Goal: Information Seeking & Learning: Learn about a topic

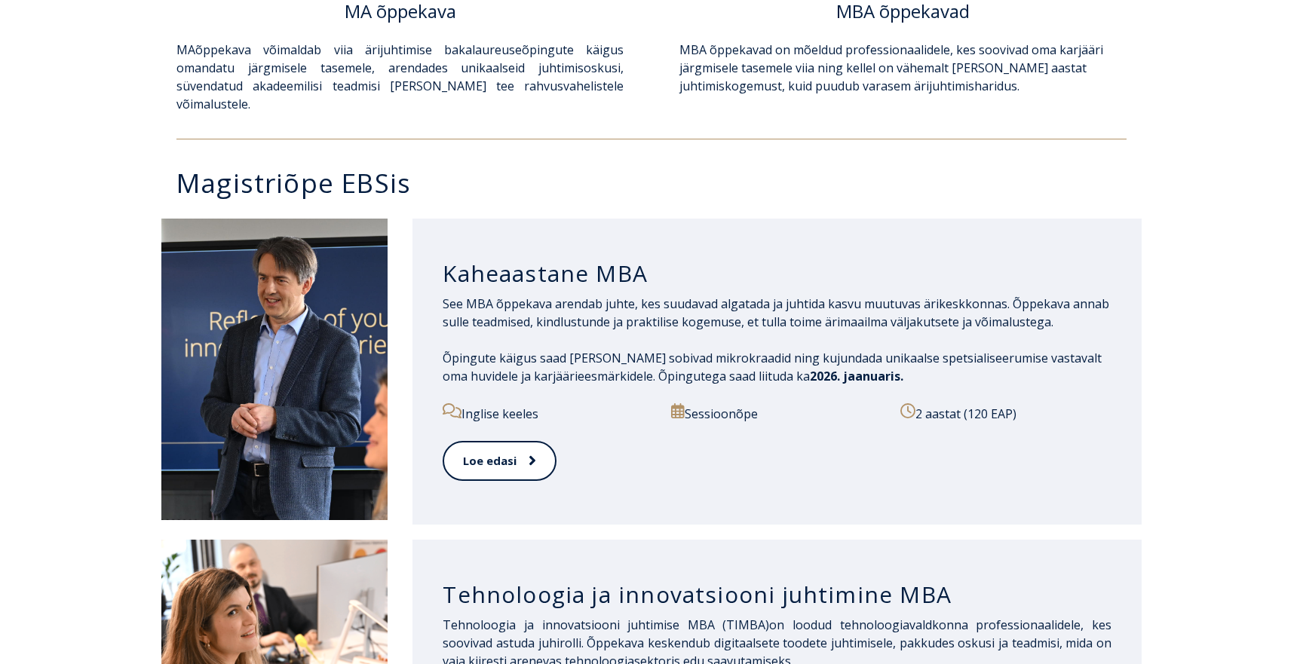
scroll to position [620, 0]
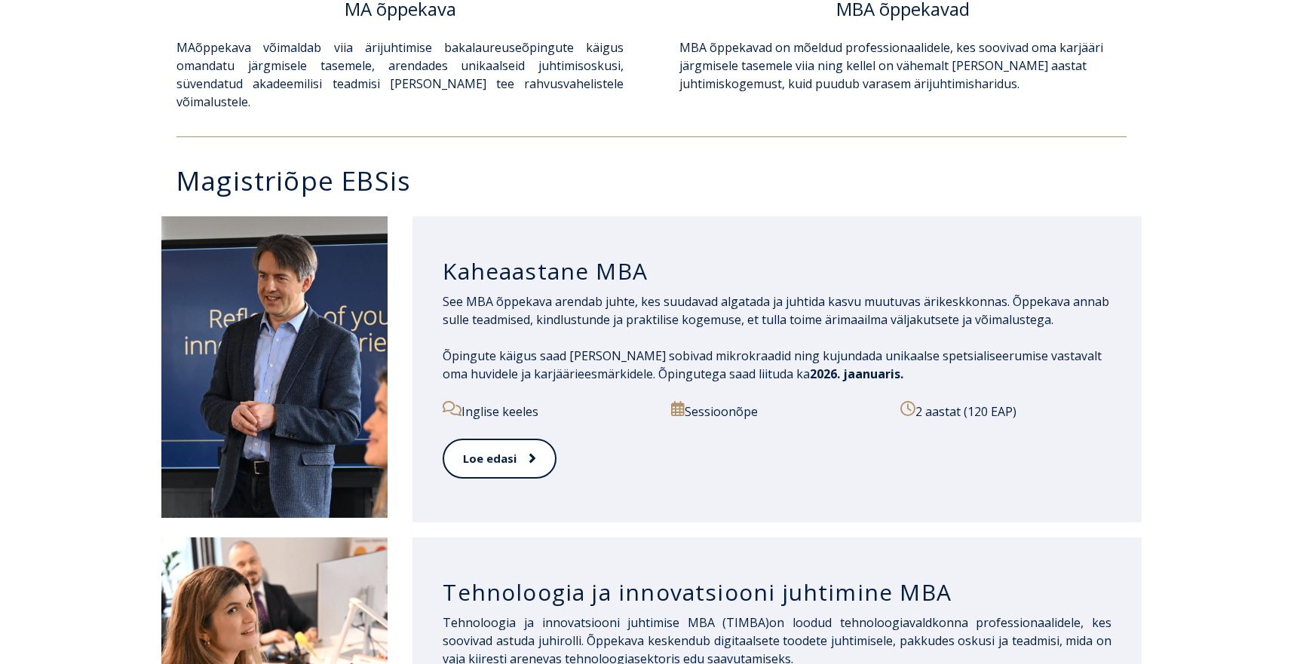
click at [513, 257] on h3 "Kaheaastane MBA" at bounding box center [776, 271] width 669 height 29
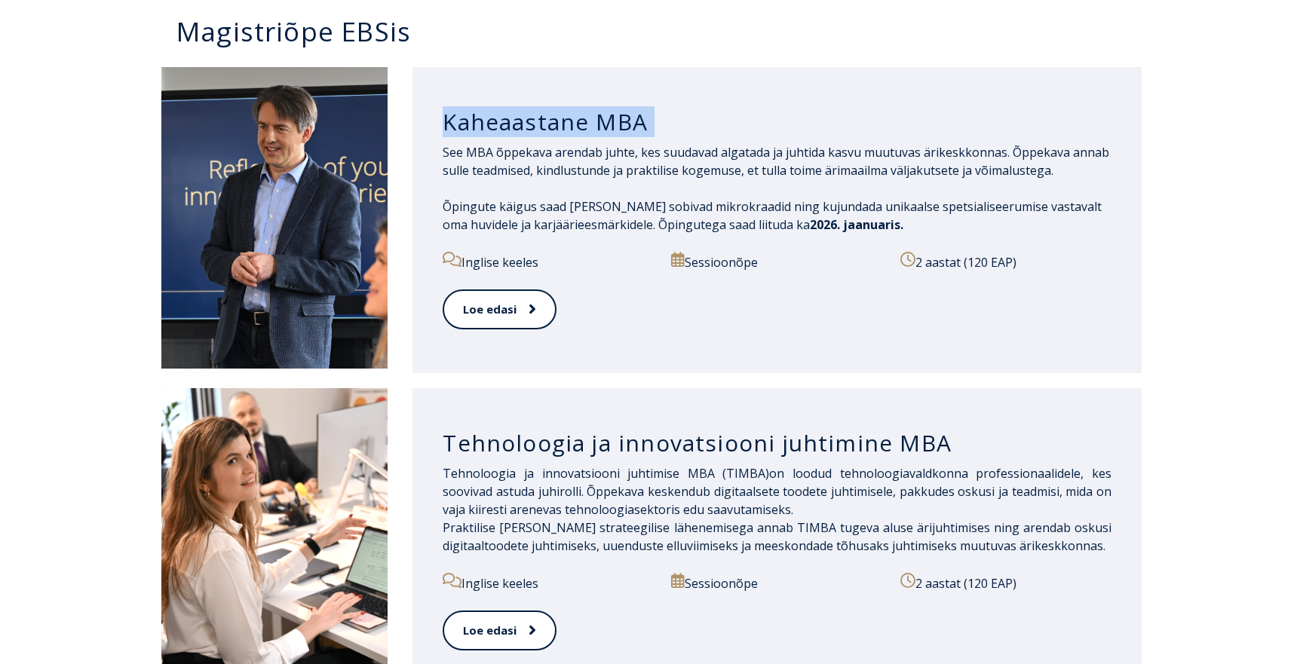
scroll to position [578, 0]
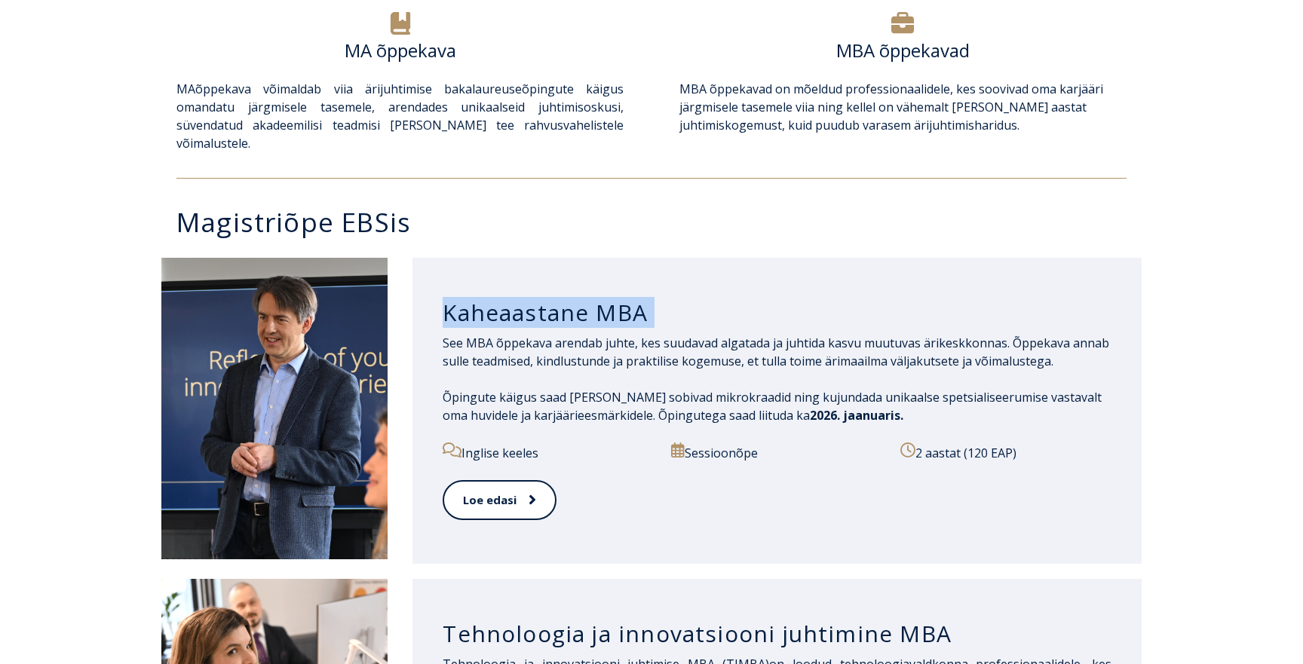
click at [544, 300] on h3 "Kaheaastane MBA" at bounding box center [776, 313] width 669 height 29
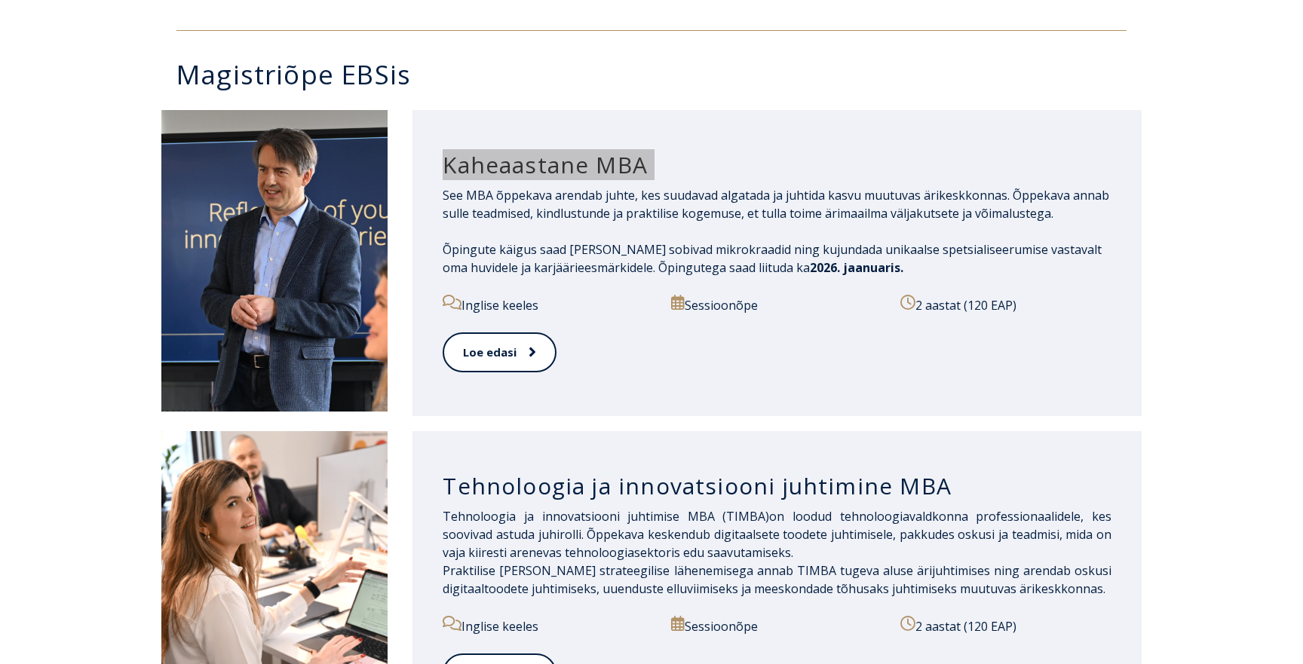
scroll to position [727, 0]
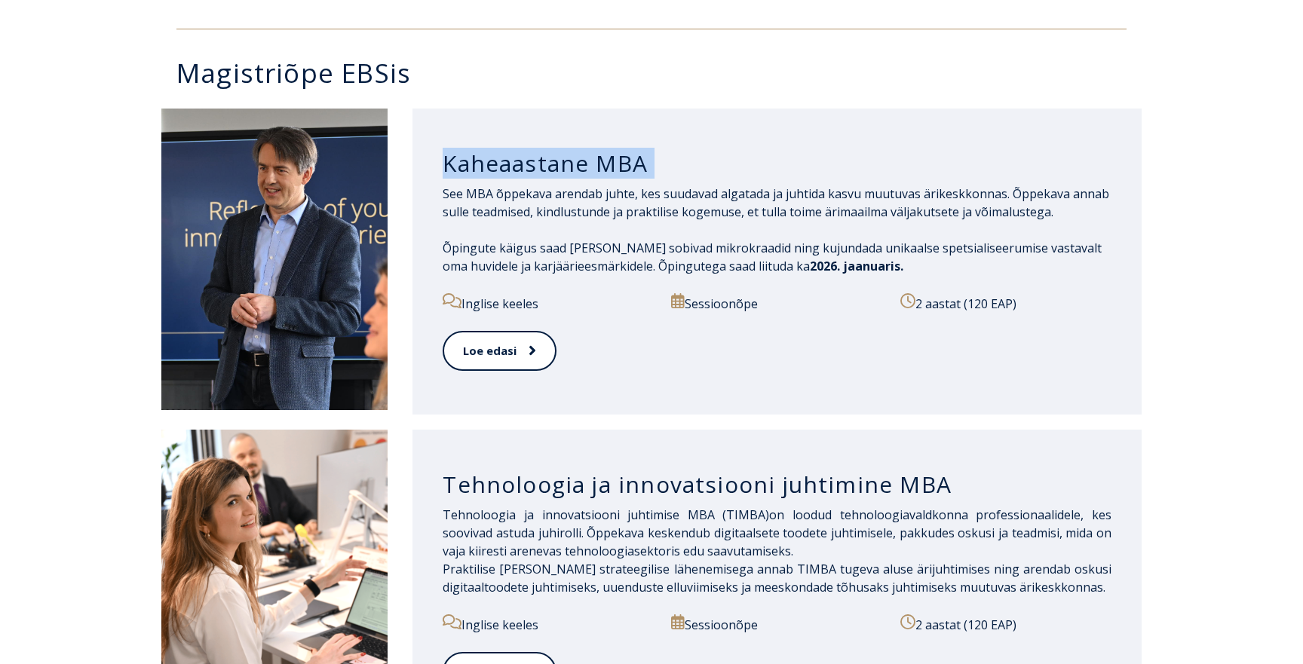
click at [629, 470] on h3 "Tehnoloogia ja innovatsiooni juhtimine MBA" at bounding box center [776, 484] width 669 height 29
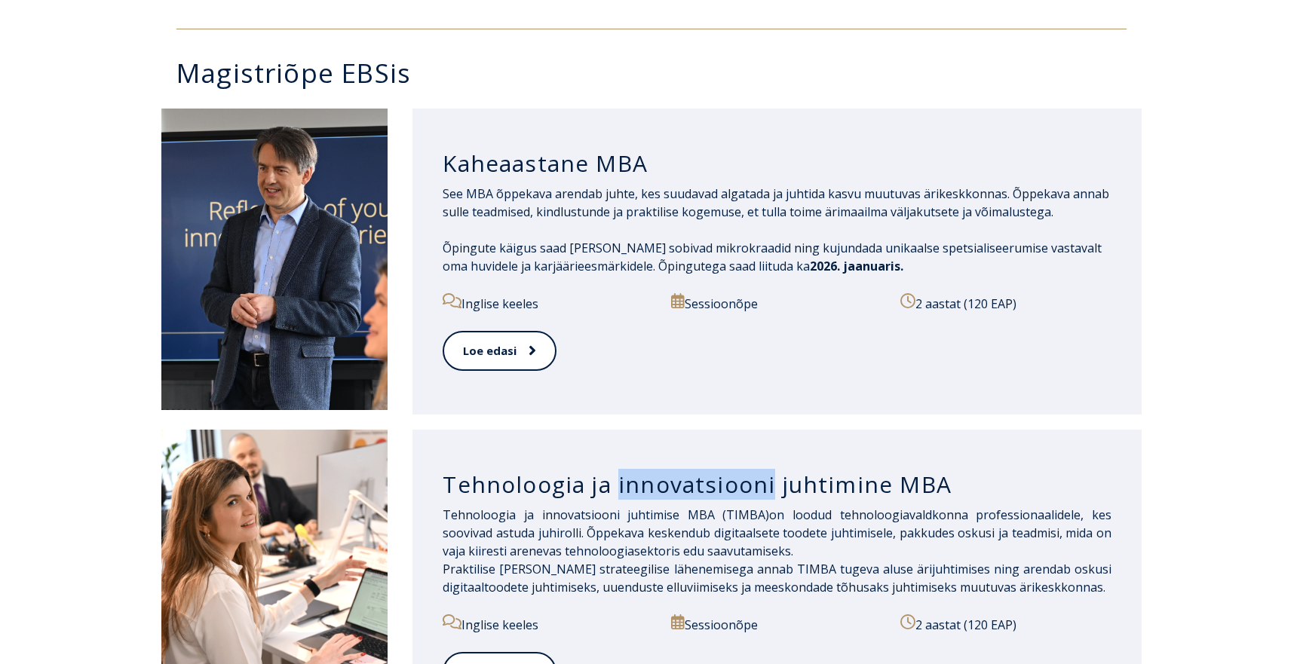
click at [629, 470] on h3 "Tehnoloogia ja innovatsiooni juhtimine MBA" at bounding box center [776, 484] width 669 height 29
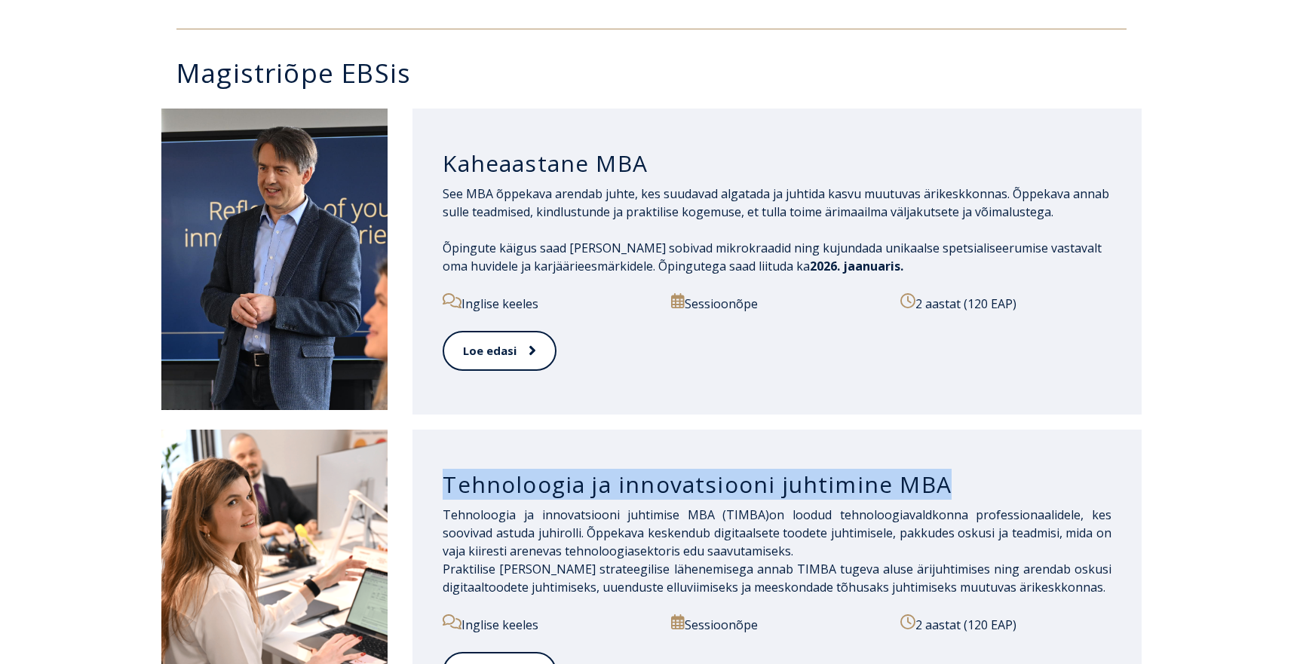
click at [629, 470] on h3 "Tehnoloogia ja innovatsiooni juhtimine MBA" at bounding box center [776, 484] width 669 height 29
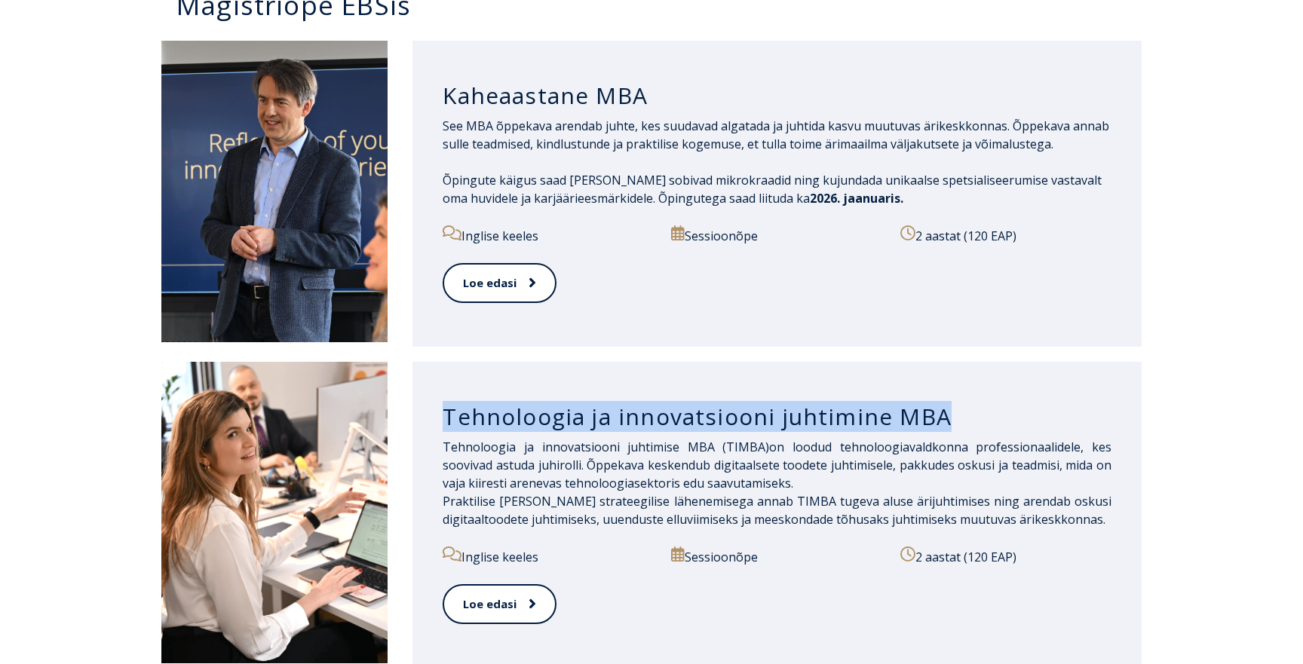
click at [662, 446] on span "on loodud tehnoloogiavaldkonna professionaalidele, kes soovivad astuda juhiroll…" at bounding box center [776, 465] width 669 height 53
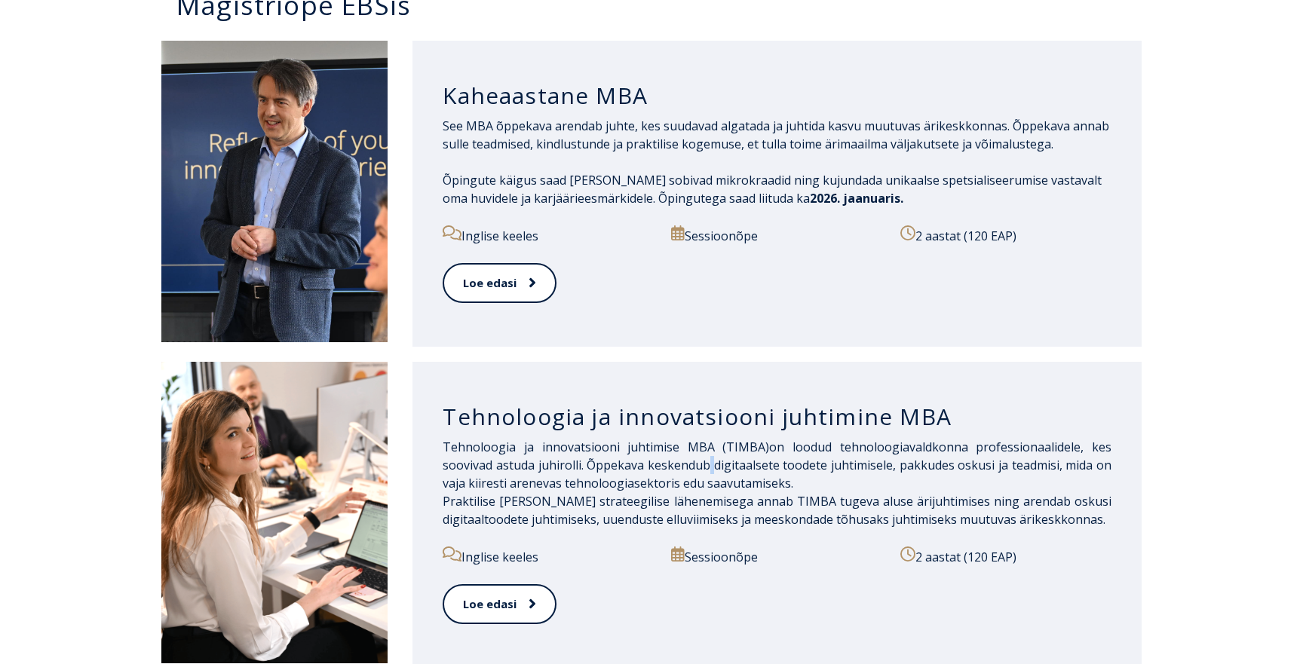
click at [662, 446] on span "on loodud tehnoloogiavaldkonna professionaalidele, kes soovivad astuda juhiroll…" at bounding box center [776, 465] width 669 height 53
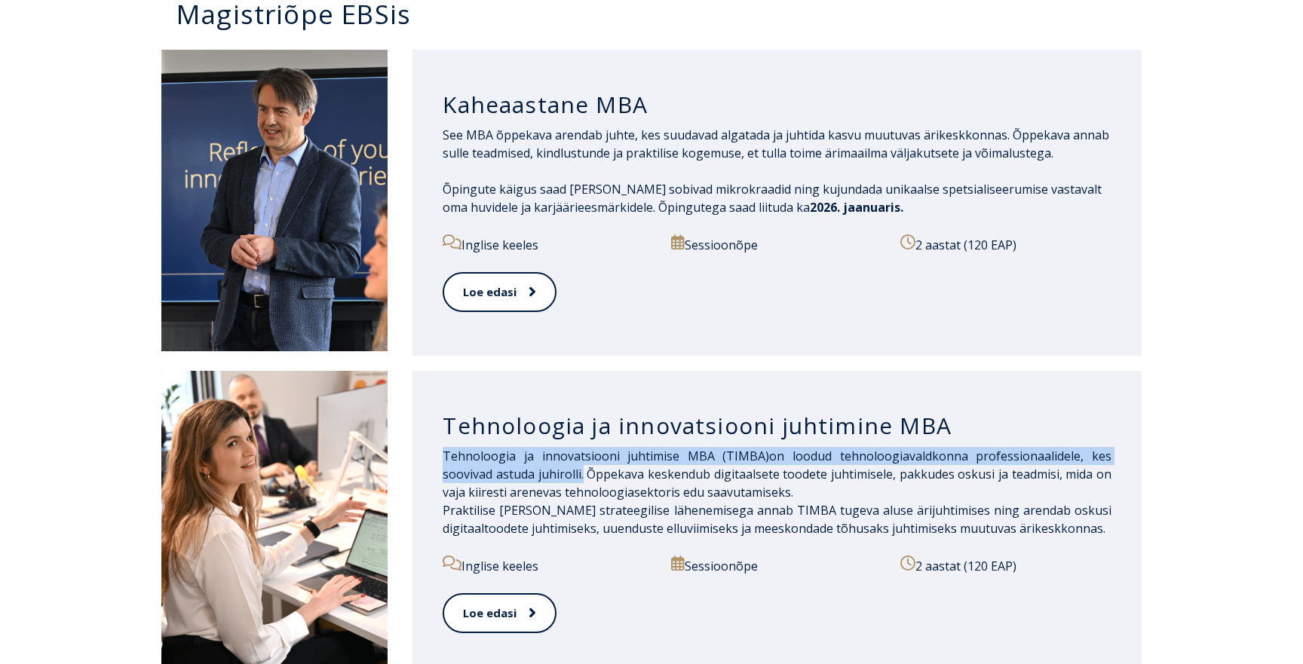
drag, startPoint x: 464, startPoint y: 446, endPoint x: 415, endPoint y: 439, distance: 50.2
click at [415, 439] on div "Tehnoloogia ja innovatsiooni juhtimine MBA Tehnoloogia ja innovatsiooni juhtimi…" at bounding box center [776, 524] width 729 height 306
copy p "Tehnoloogia ja innovatsiooni juhtimise MBA (TIMBA) on loodud tehnoloogiavaldkon…"
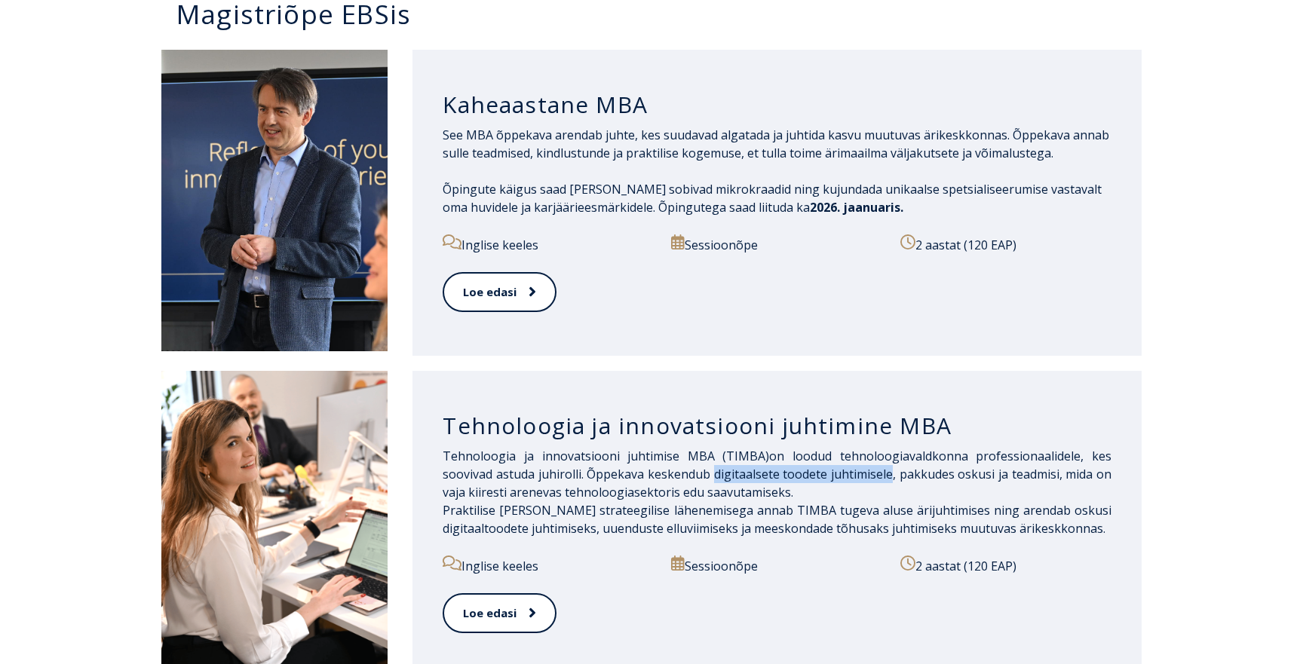
drag, startPoint x: 672, startPoint y: 454, endPoint x: 850, endPoint y: 452, distance: 178.7
click at [850, 452] on span "on loodud tehnoloogiavaldkonna professionaalidele, kes soovivad astuda juhiroll…" at bounding box center [776, 474] width 669 height 53
copy span "digitaalsete toodete juhtimisele"
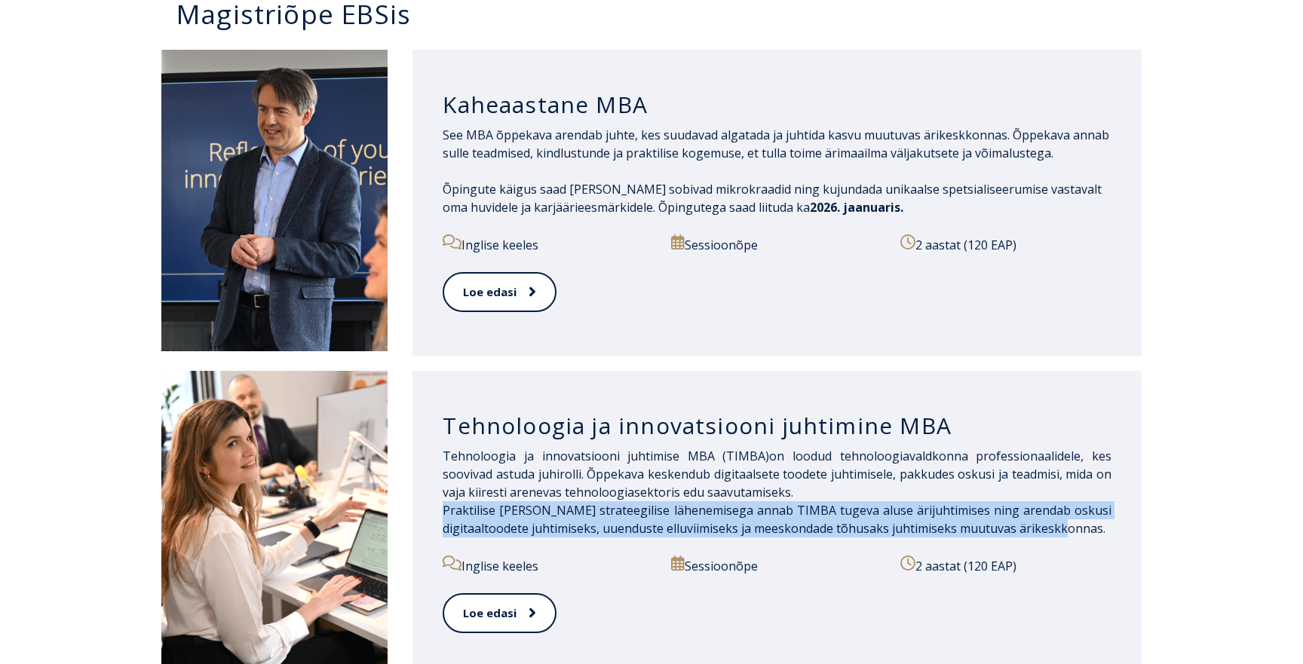
drag, startPoint x: 1099, startPoint y: 512, endPoint x: 424, endPoint y: 494, distance: 675.7
click at [424, 494] on div "Tehnoloogia ja innovatsiooni juhtimine MBA Tehnoloogia ja innovatsiooni juhtimi…" at bounding box center [776, 524] width 729 height 306
copy span "Praktilise [PERSON_NAME] strateegilise lähenemisega annab TIMBA tugeva aluse är…"
drag, startPoint x: 928, startPoint y: 547, endPoint x: 1073, endPoint y: 547, distance: 145.5
click at [1073, 556] on p "2 aastat (120 EAP)" at bounding box center [1005, 566] width 211 height 20
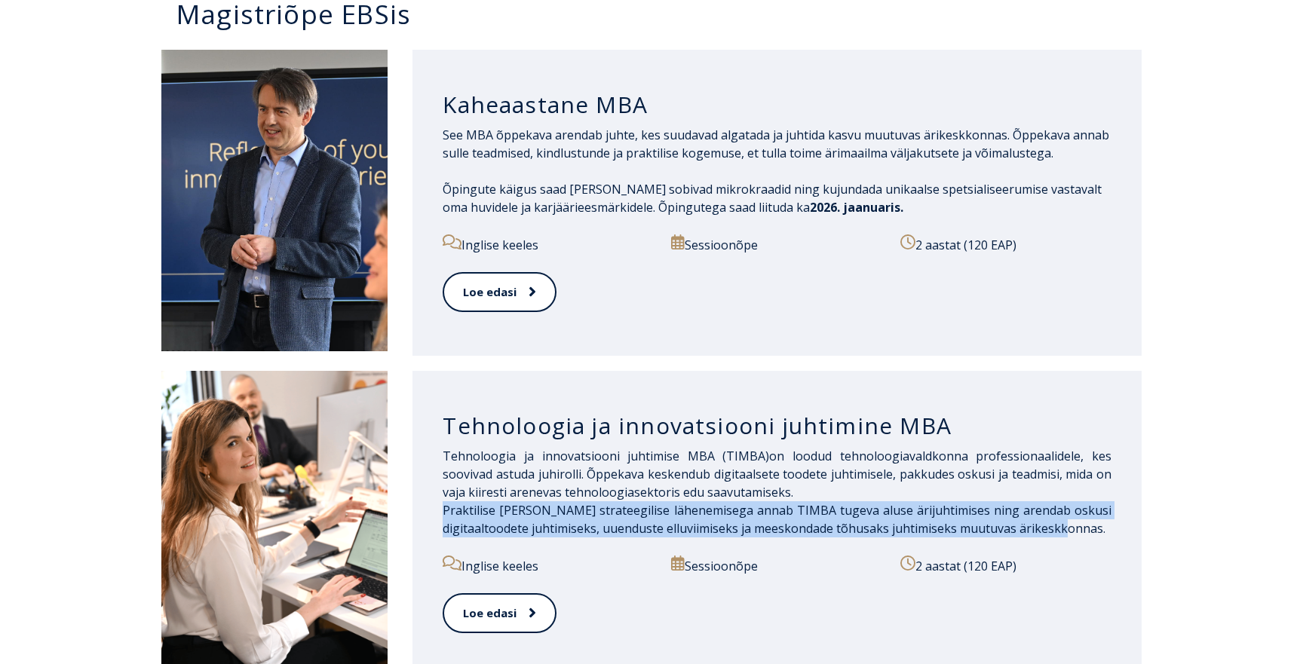
copy p "2 aastat (120 EAP)"
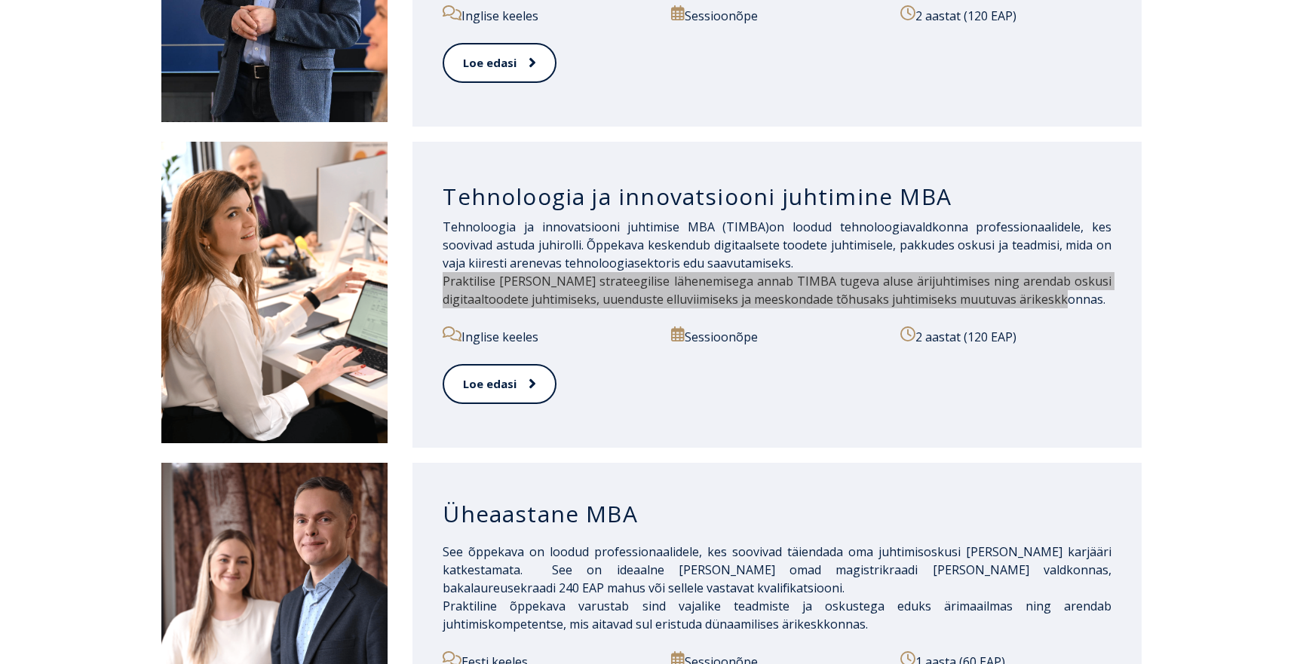
scroll to position [1019, 0]
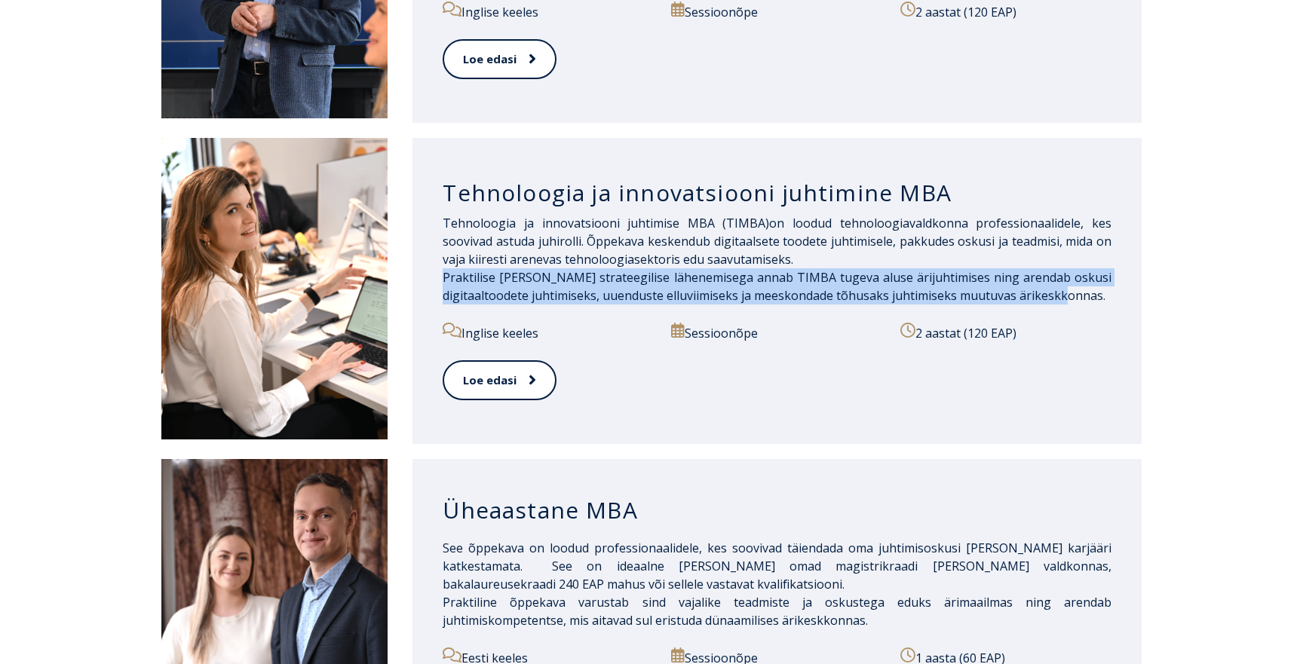
drag, startPoint x: 493, startPoint y: 316, endPoint x: 470, endPoint y: 317, distance: 22.6
click at [470, 323] on p "Inglise keeles" at bounding box center [547, 333] width 211 height 20
copy p "Inglise keeles"
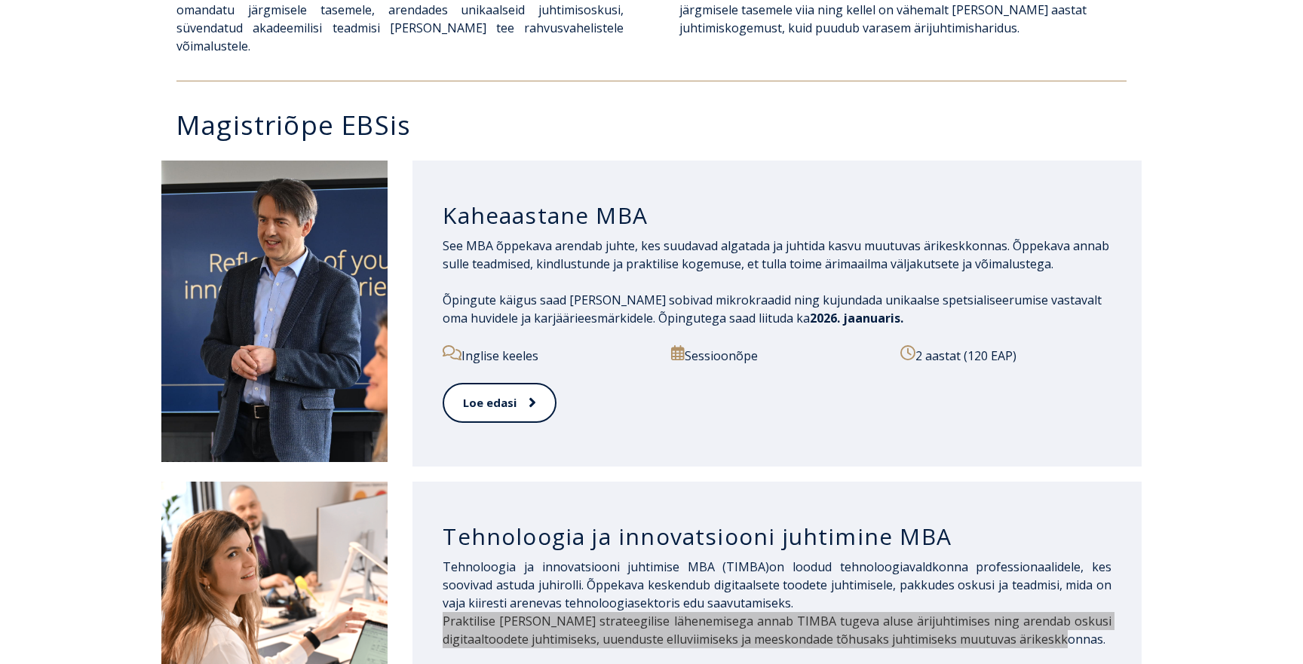
scroll to position [674, 0]
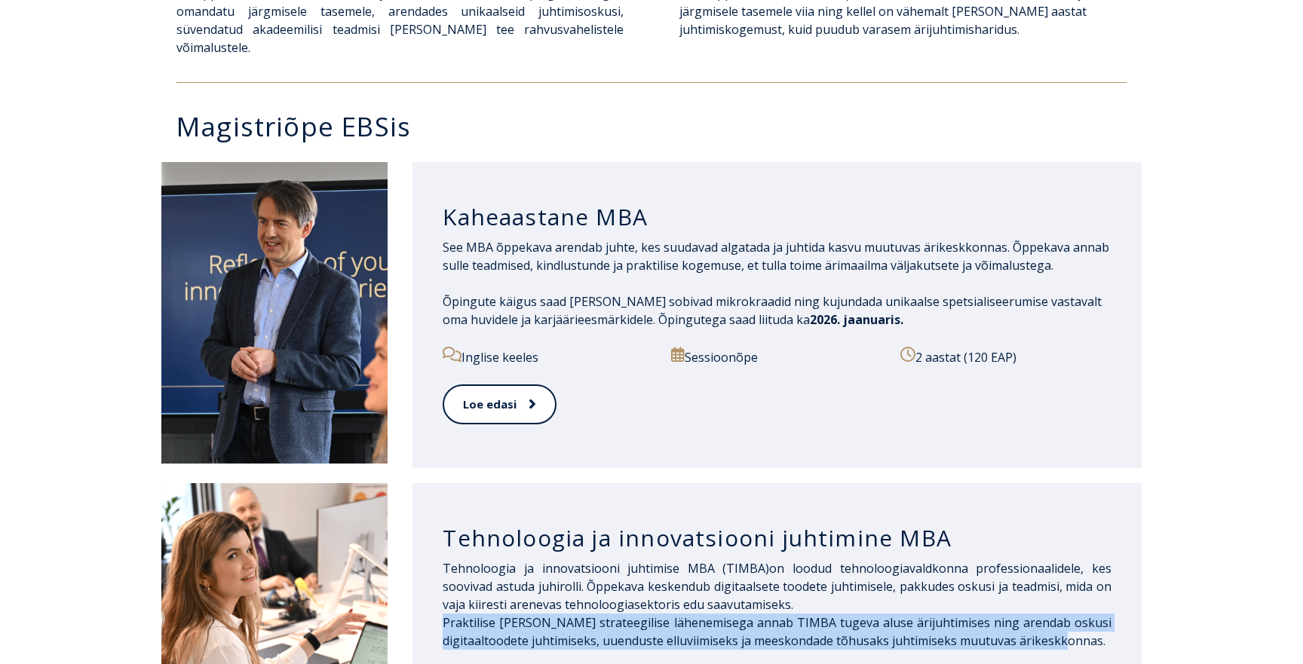
click at [525, 203] on h3 "Kaheaastane MBA" at bounding box center [776, 217] width 669 height 29
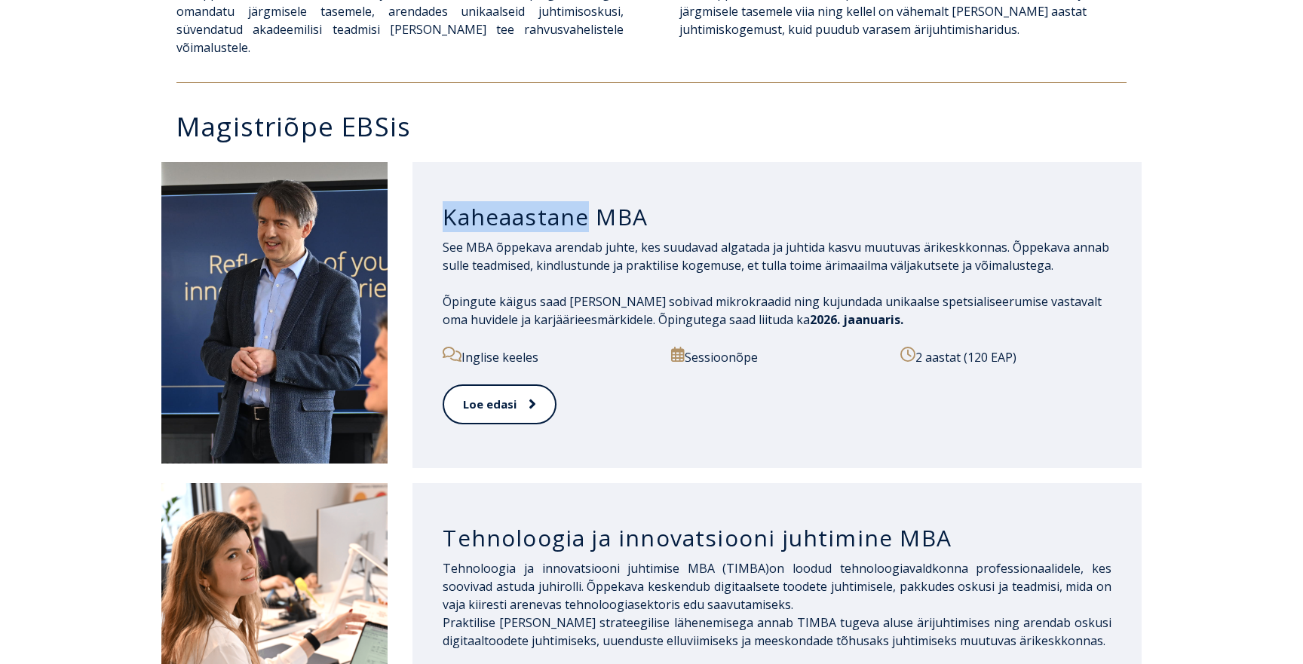
click at [525, 203] on h3 "Kaheaastane MBA" at bounding box center [776, 217] width 669 height 29
copy div "Kaheaastane MBA"
click at [683, 238] on p "See MBA õppekava arendab juhte, kes suudavad algatada ja juhtida kasvu muutuvas…" at bounding box center [776, 256] width 669 height 36
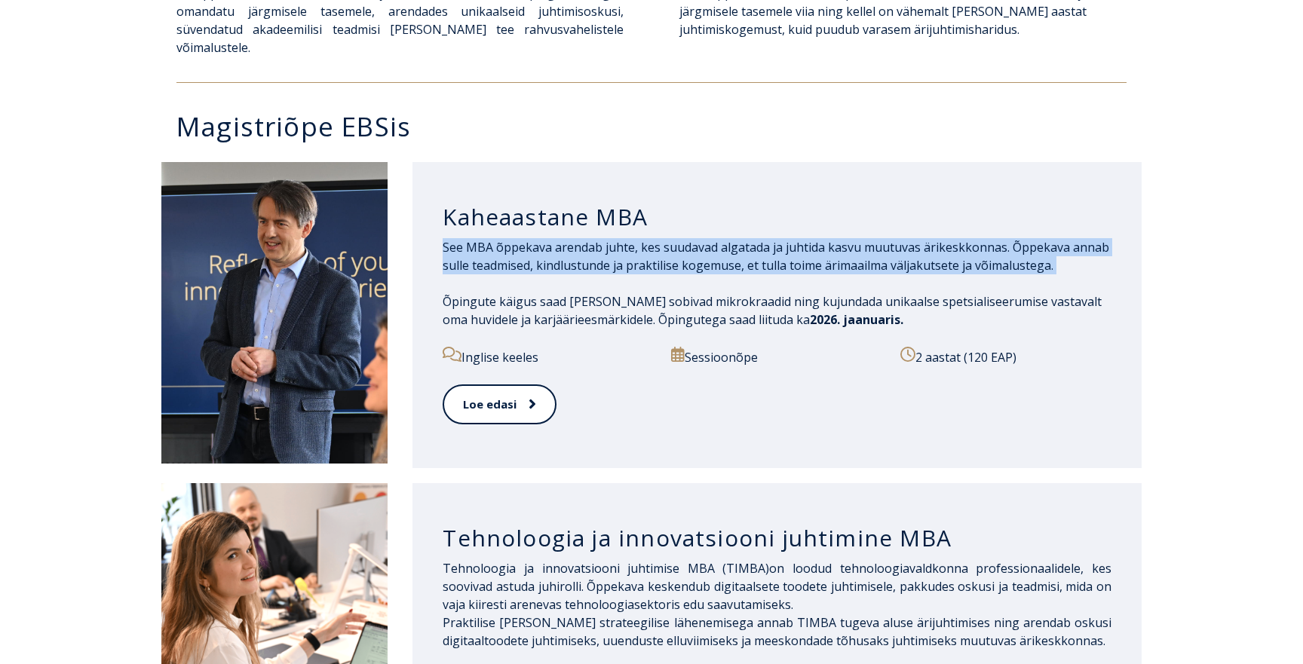
click at [683, 238] on p "See MBA õppekava arendab juhte, kes suudavad algatada ja juhtida kasvu muutuvas…" at bounding box center [776, 256] width 669 height 36
copy span "See MBA õppekava arendab juhte, kes suudavad algatada ja juhtida kasvu muutuvas…"
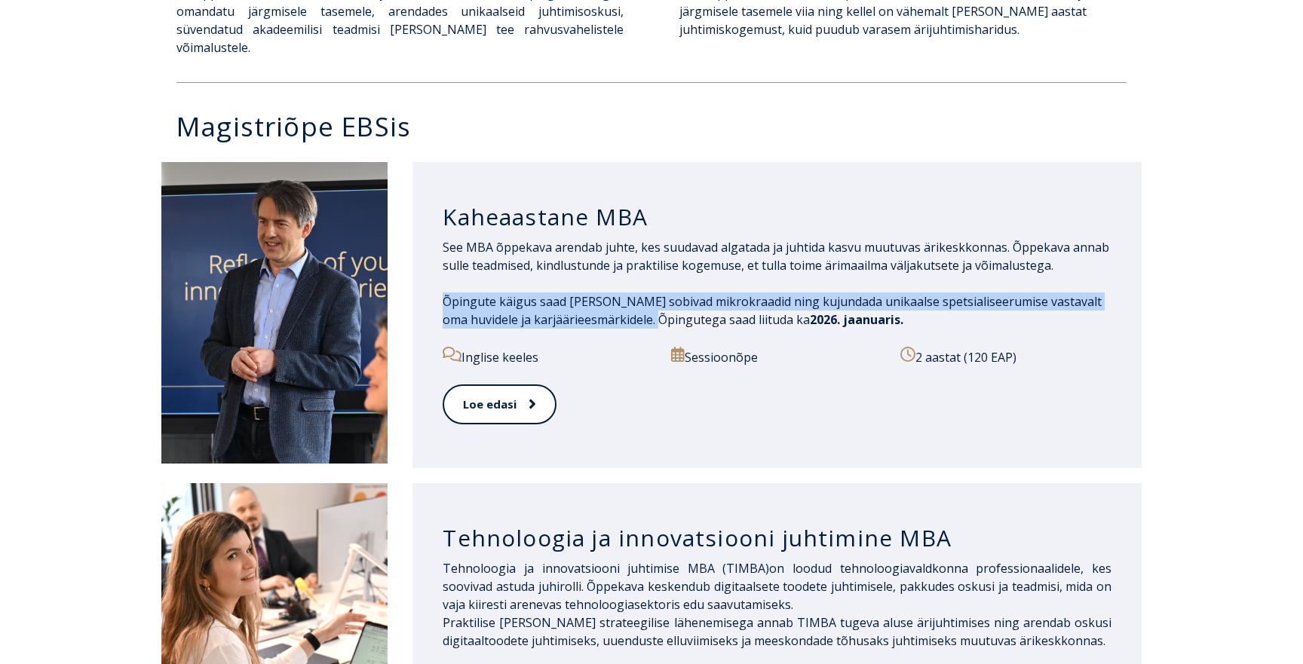
drag, startPoint x: 630, startPoint y: 310, endPoint x: 420, endPoint y: 284, distance: 211.9
click at [420, 284] on div "Kaheaastane MBA See MBA õppekava arendab juhte, kes suudavad algatada ja juhtid…" at bounding box center [776, 315] width 729 height 306
copy p "Õpingute käigus saad [PERSON_NAME] sobivad mikrokraadid ning kujundada unikaals…"
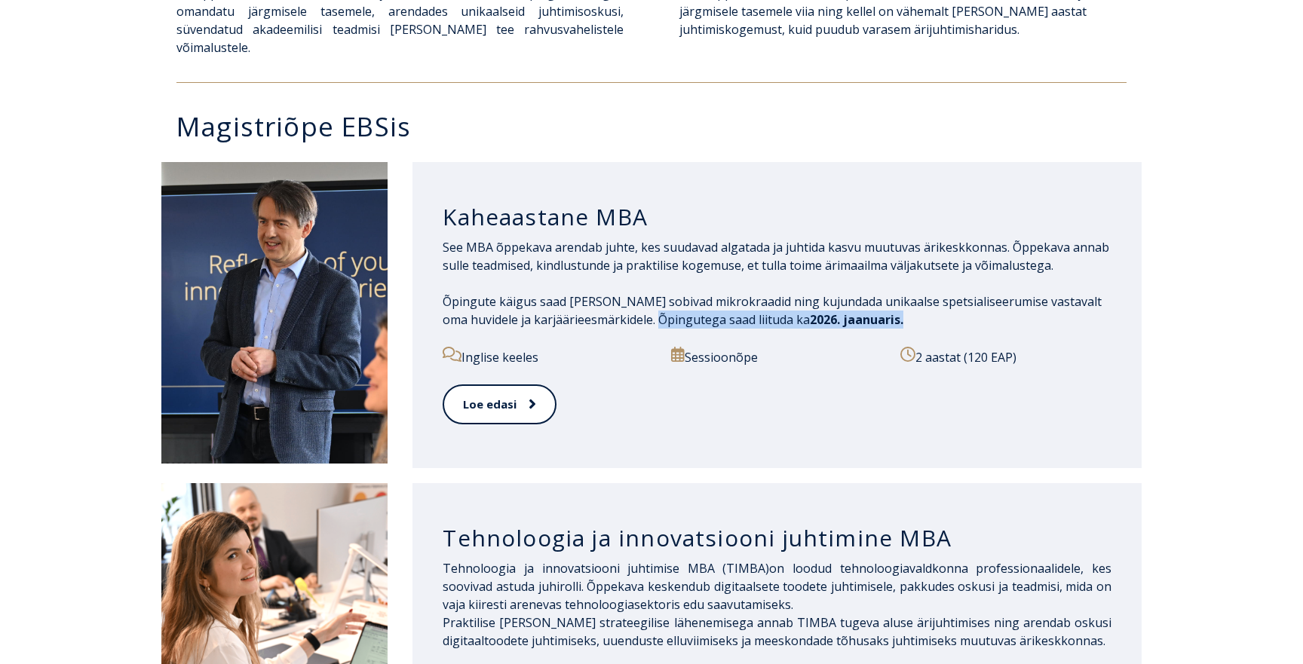
drag, startPoint x: 632, startPoint y: 301, endPoint x: 905, endPoint y: 294, distance: 273.0
click at [905, 294] on p "Õpingute käigus saad [PERSON_NAME] sobivad mikrokraadid ning kujundada unikaals…" at bounding box center [776, 310] width 669 height 36
copy p "Õpingutega saad liituda ka 2026. jaanuaris."
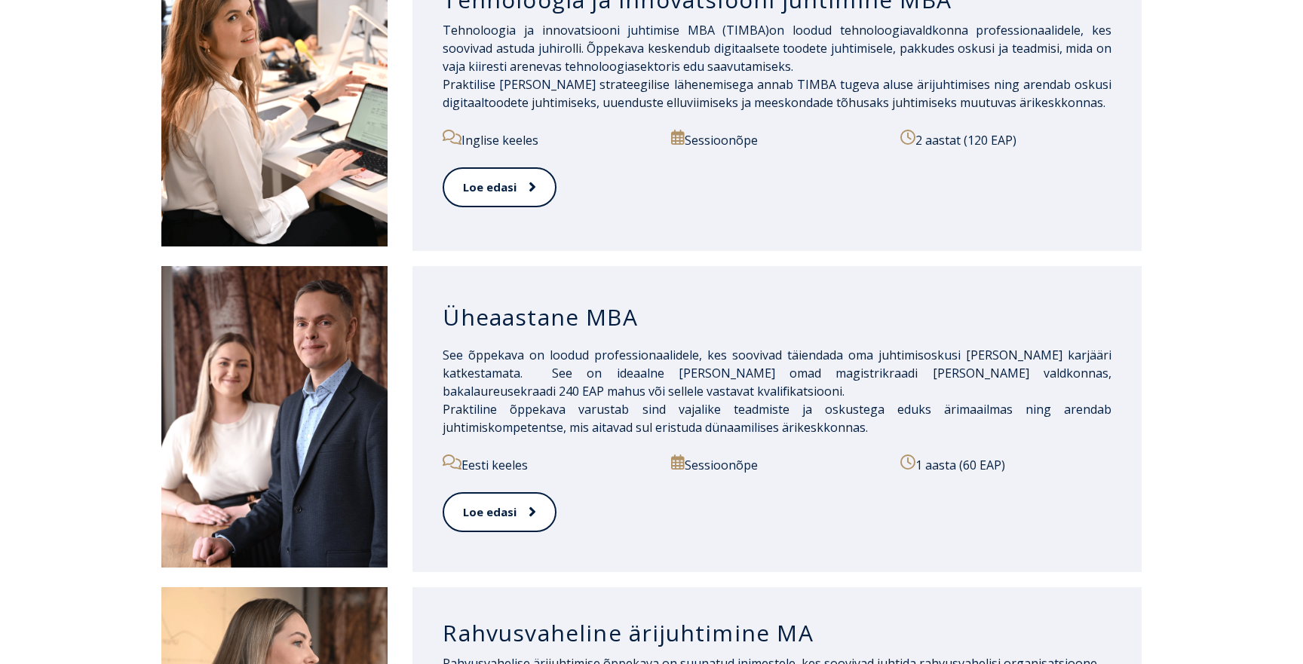
scroll to position [1217, 0]
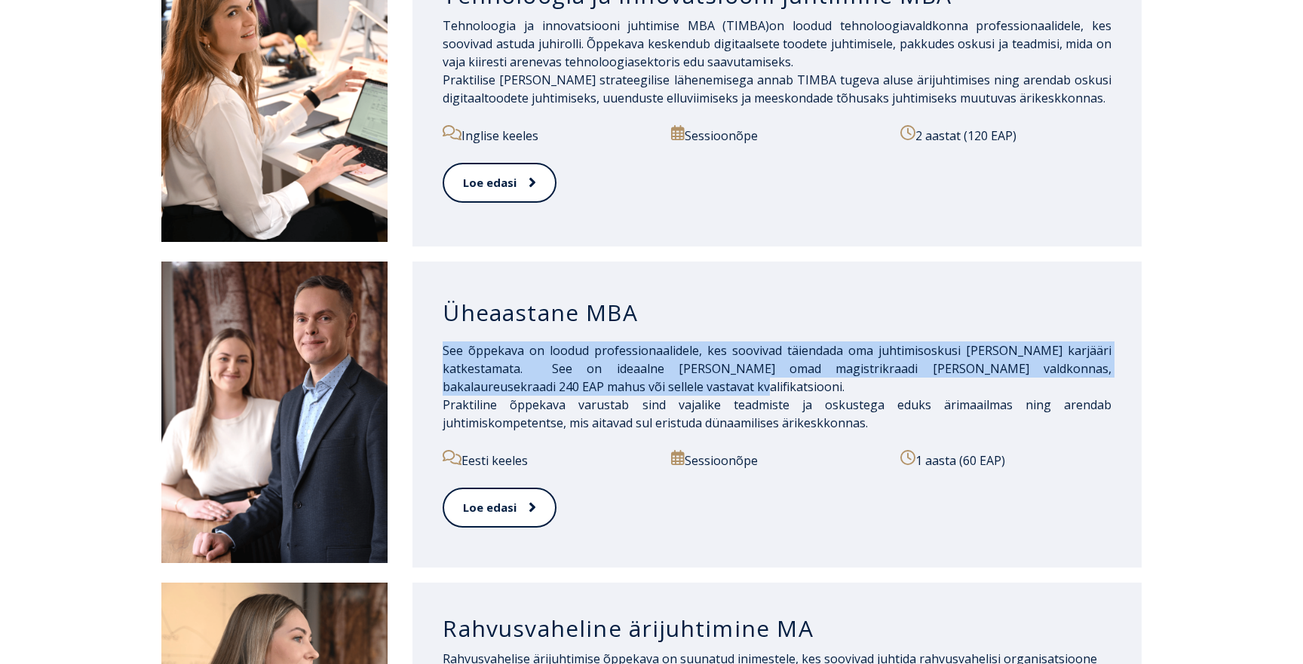
drag, startPoint x: 677, startPoint y: 366, endPoint x: 415, endPoint y: 330, distance: 264.7
click at [415, 330] on div "Üheaastane MBA See õppekava on loodud professionaalidele, kes soovivad täiendad…" at bounding box center [776, 415] width 729 height 306
copy span "See õppekava on loodud professionaalidele, kes soovivad täiendada oma juhtimiso…"
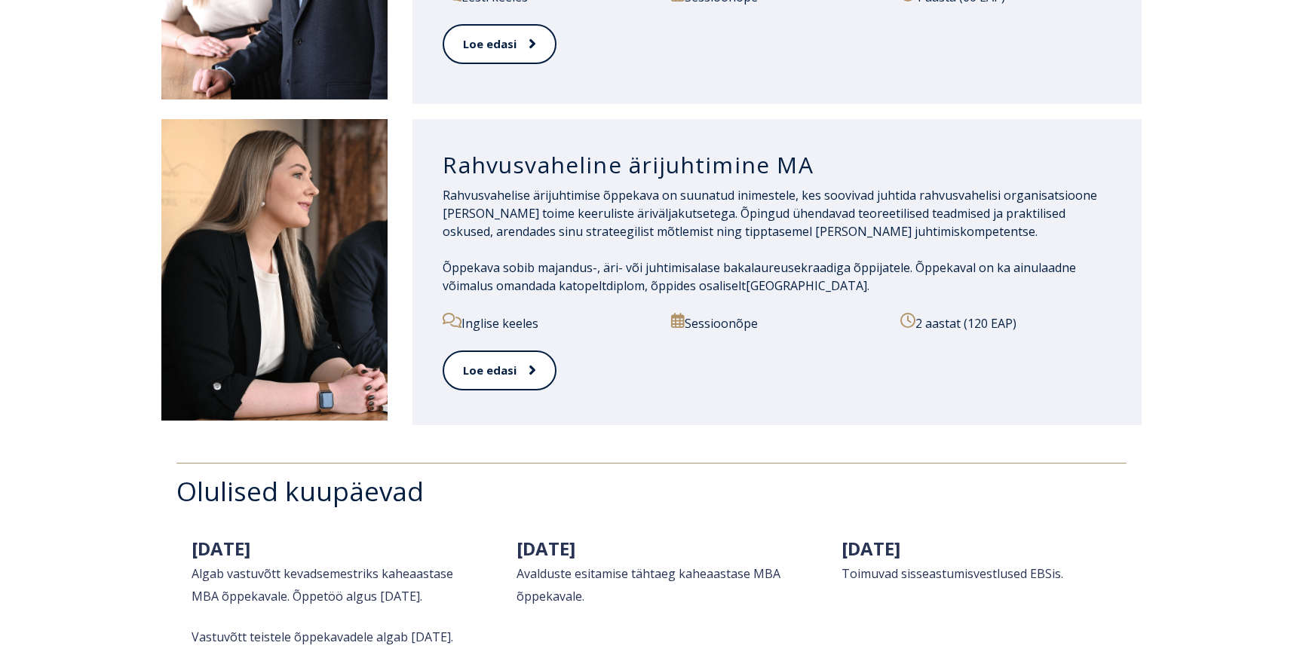
scroll to position [1686, 0]
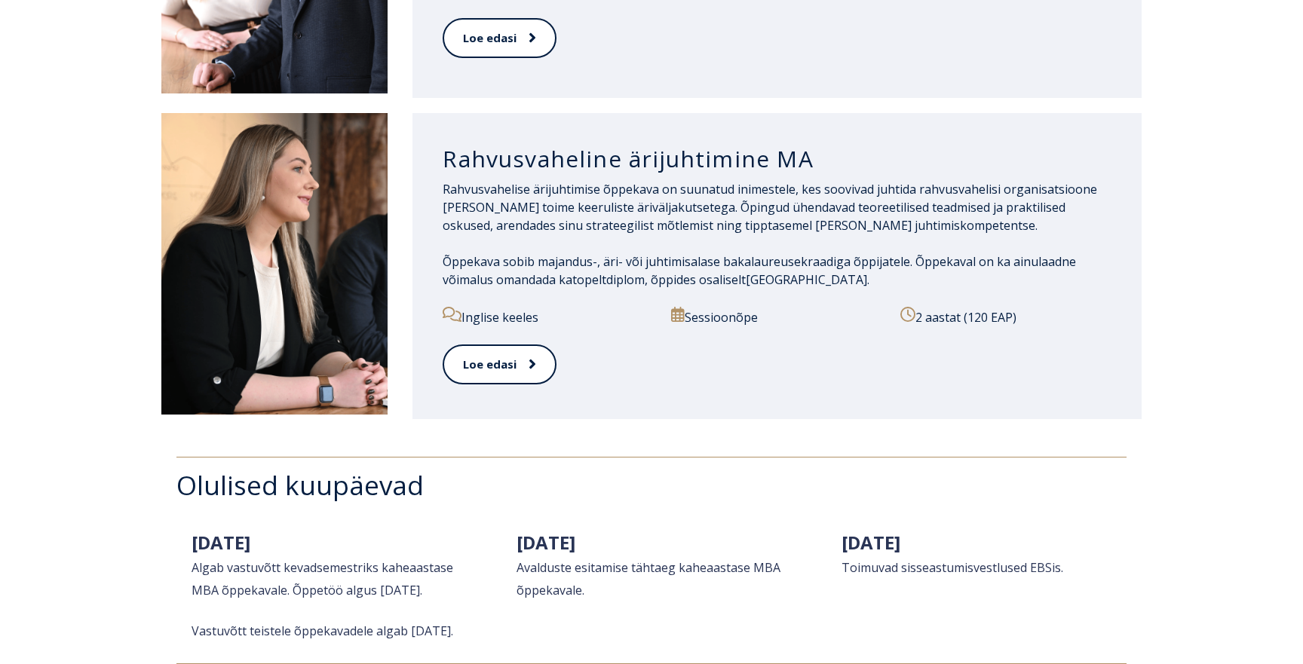
click at [574, 145] on h3 "Rahvusvaheline ärijuhtimine MA" at bounding box center [776, 159] width 669 height 29
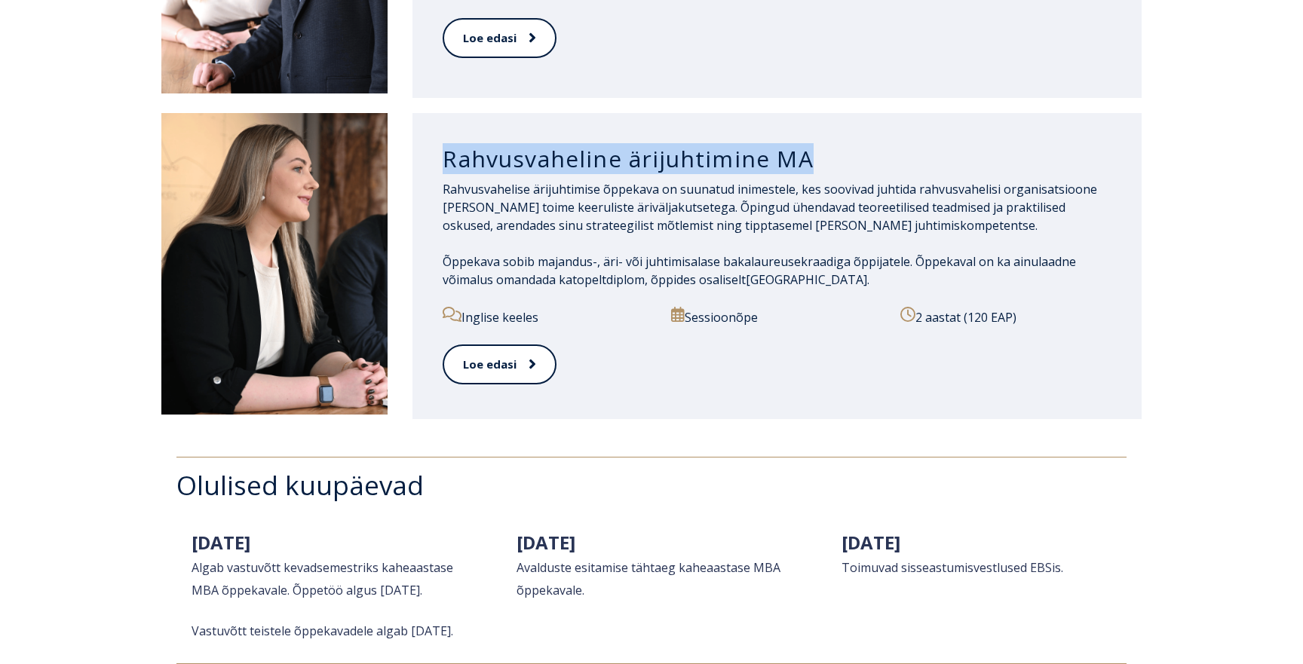
click at [574, 145] on h3 "Rahvusvaheline ärijuhtimine MA" at bounding box center [776, 159] width 669 height 29
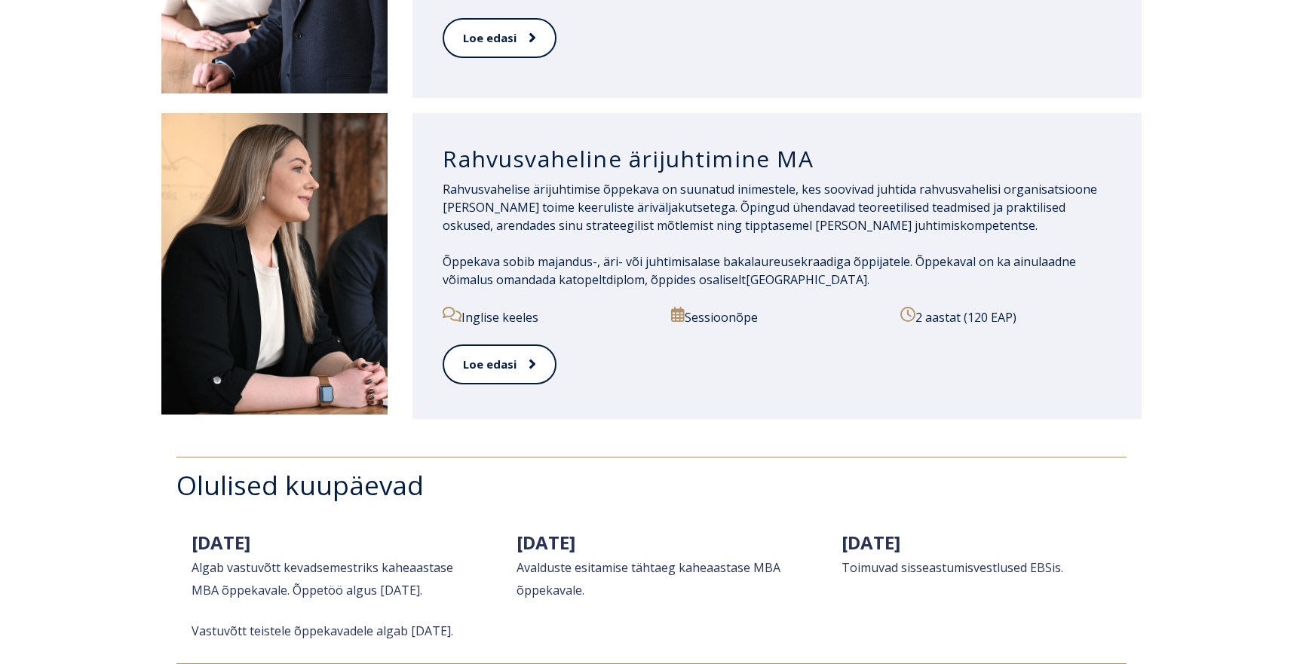
click at [593, 210] on span "Rahvusvahelise ärijuhtimise õppekava on suunatud inimestele, kes soovivad juhti…" at bounding box center [769, 207] width 654 height 53
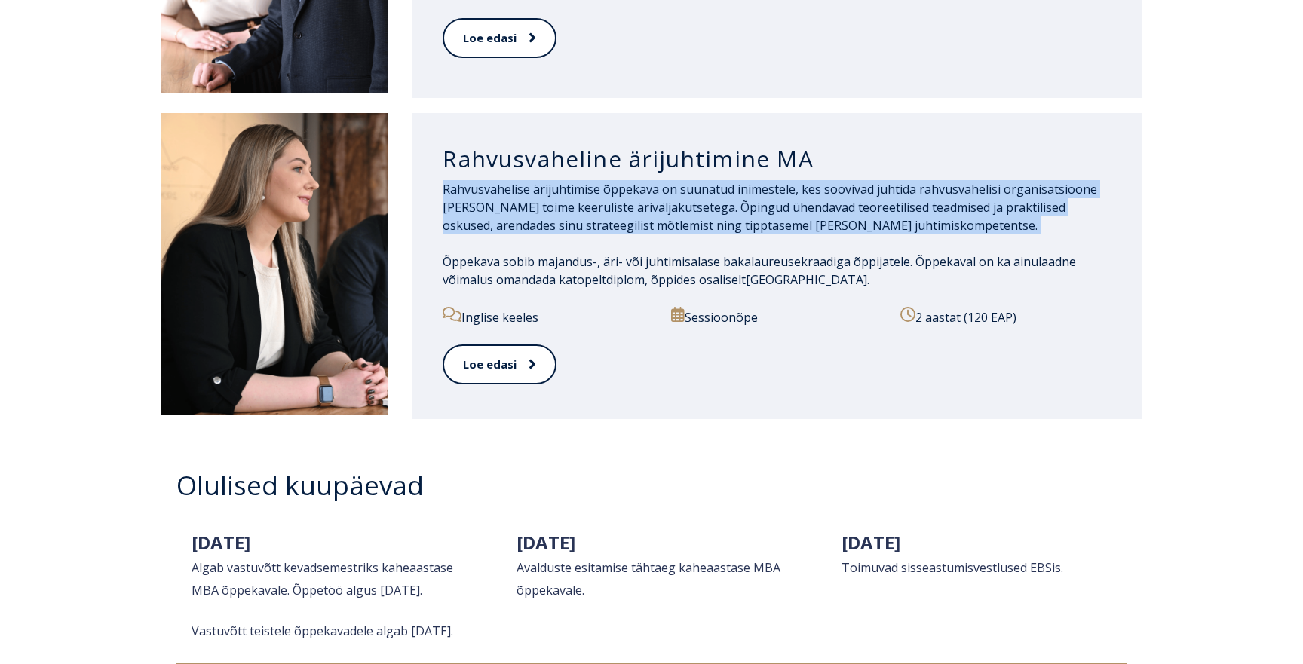
click at [593, 210] on span "Rahvusvahelise ärijuhtimise õppekava on suunatud inimestele, kes soovivad juhti…" at bounding box center [769, 207] width 654 height 53
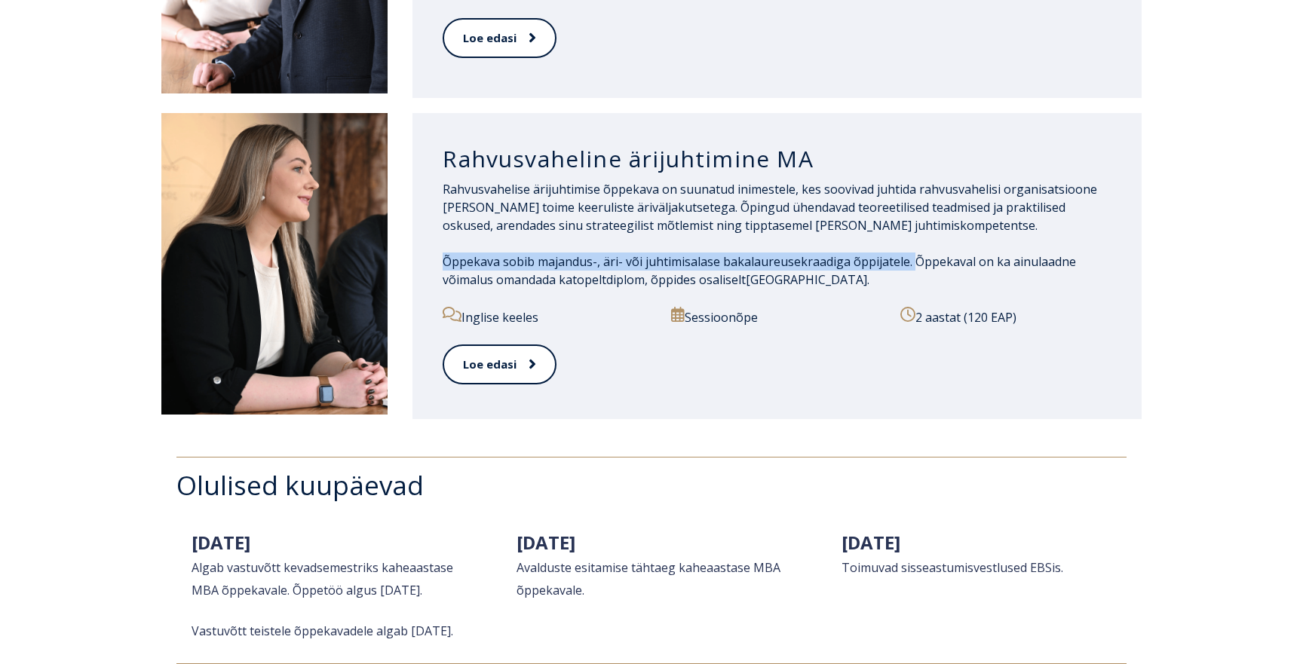
drag, startPoint x: 910, startPoint y: 243, endPoint x: 413, endPoint y: 237, distance: 496.8
click at [413, 237] on div "Rahvusvaheline ärijuhtimine MA Rahvusvahelise ärijuhtimise õppekava on suunatud…" at bounding box center [776, 266] width 729 height 306
drag, startPoint x: 910, startPoint y: 243, endPoint x: 919, endPoint y: 259, distance: 18.2
click at [919, 259] on p "Rahvusvahelise ärijuhtimise õppekava on suunatud inimestele, kes soovivad juhti…" at bounding box center [776, 234] width 669 height 109
